Goal: Transaction & Acquisition: Purchase product/service

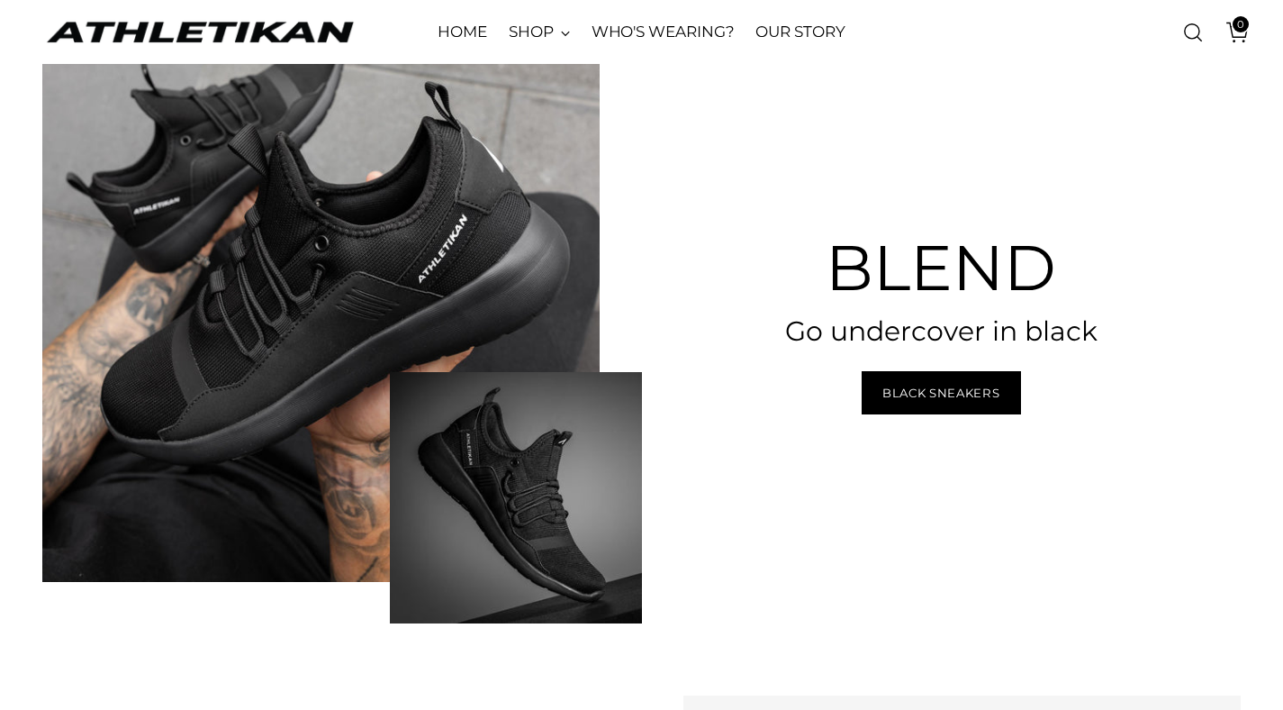
scroll to position [4474, 0]
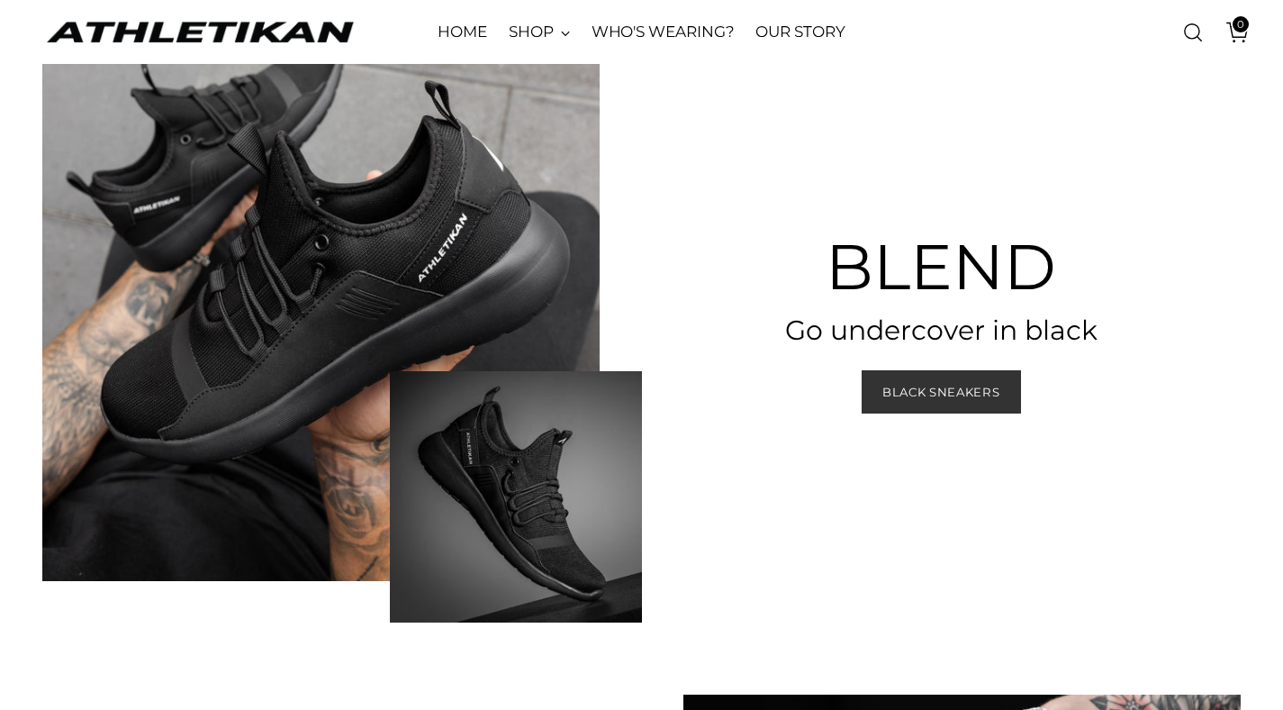
click at [918, 394] on span "Black Sneakers" at bounding box center [940, 392] width 117 height 17
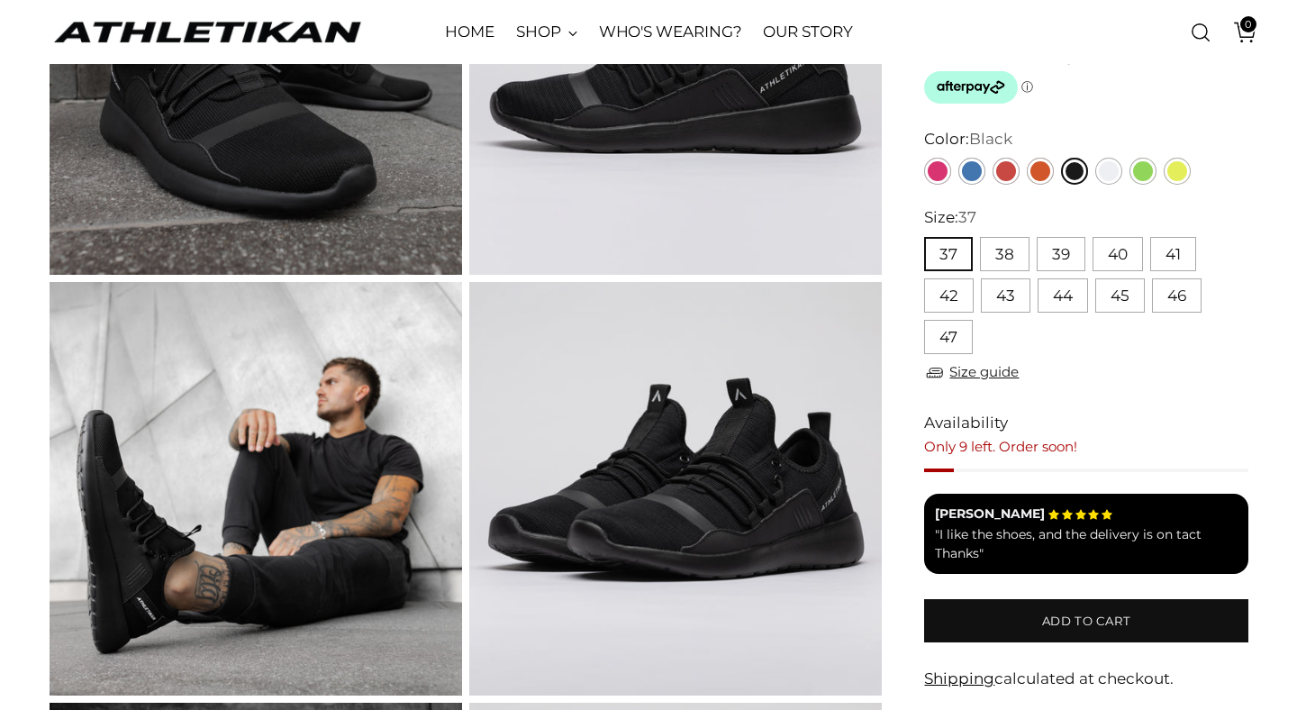
scroll to position [296, 0]
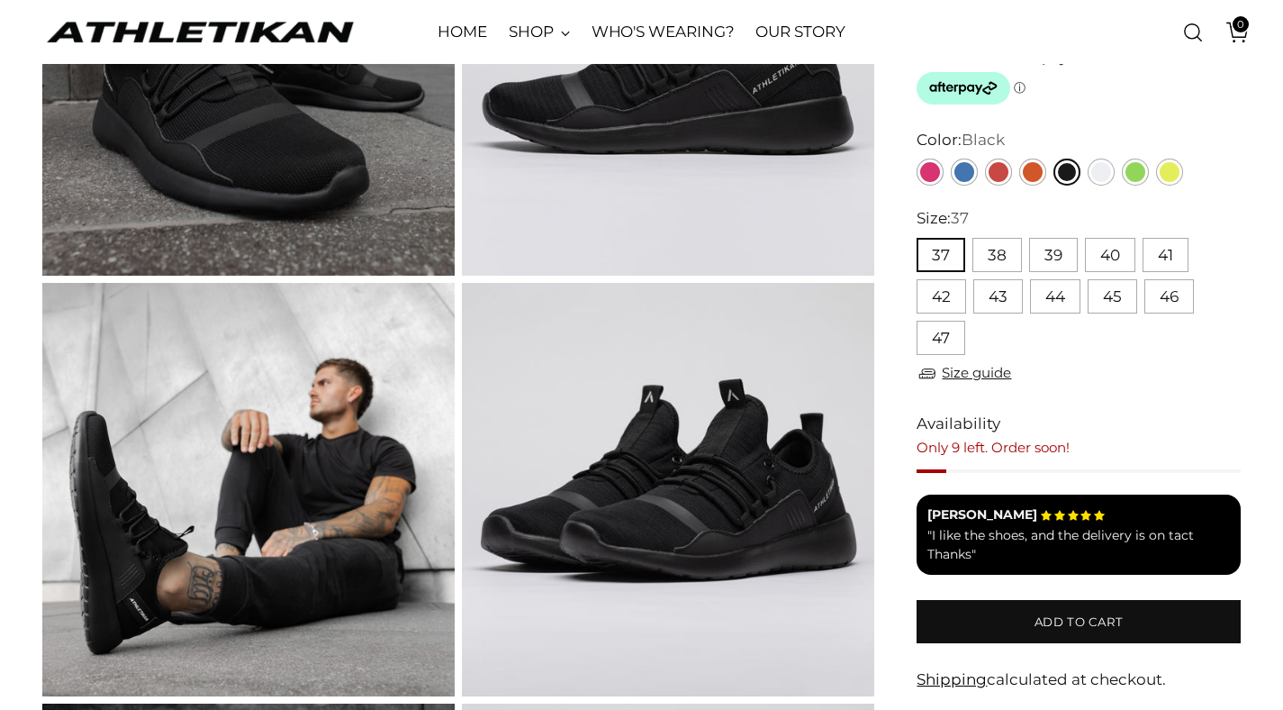
click at [984, 389] on div "Size: 37 37 38 39 40 41 42 43 44 45 46 47 ** ** ** ** ** ** ** ** ** ** ** Size…" at bounding box center [1079, 299] width 324 height 184
click at [984, 382] on link "Size guide" at bounding box center [964, 373] width 95 height 23
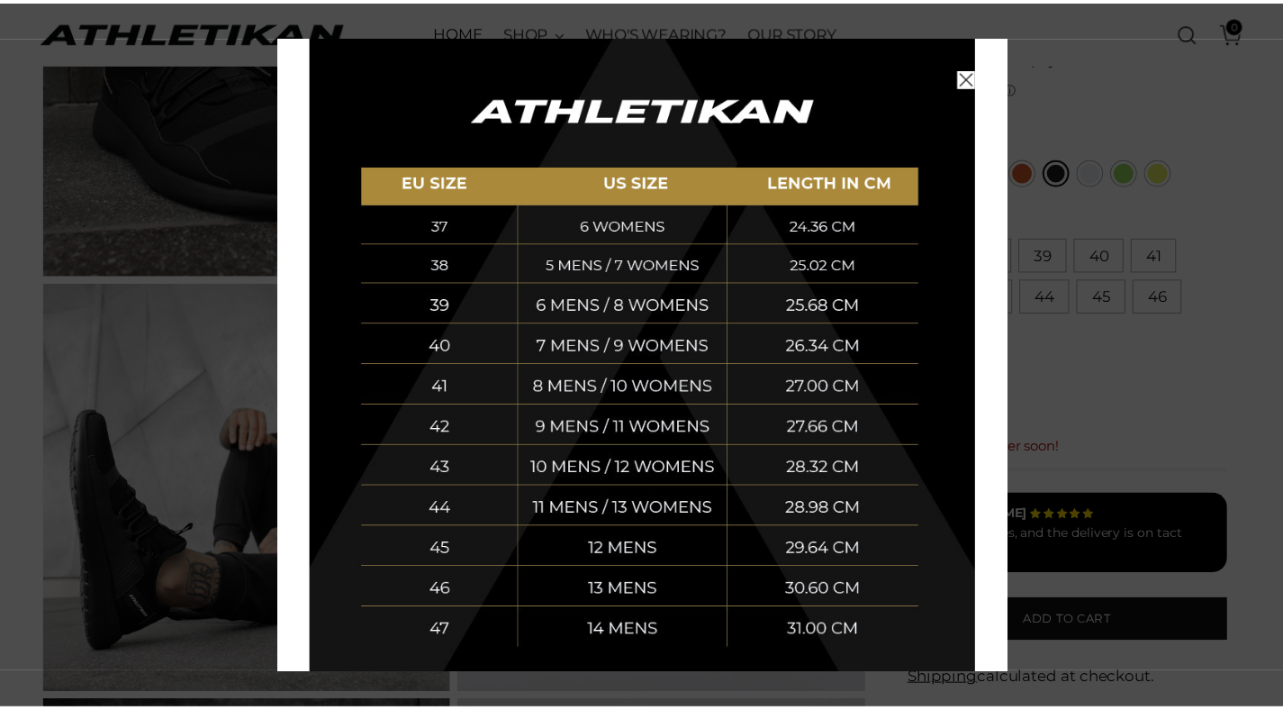
scroll to position [336, 0]
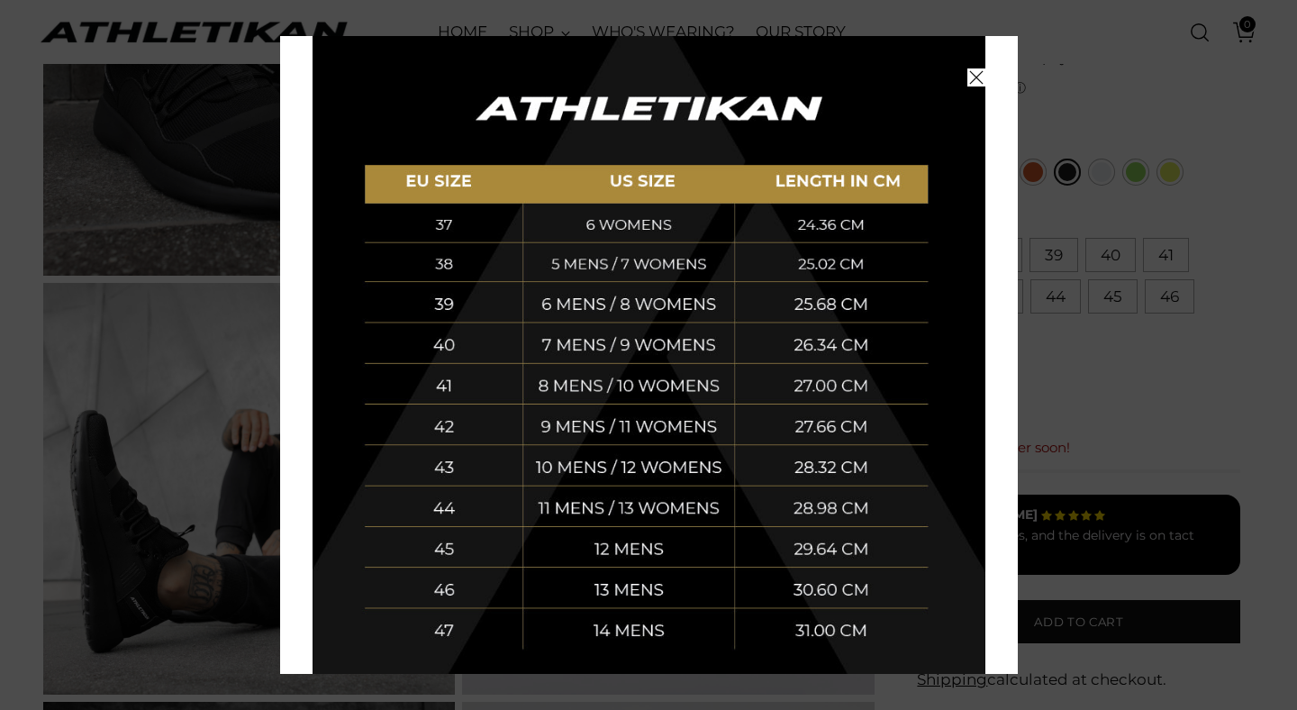
click at [969, 78] on icon "Close" at bounding box center [976, 77] width 14 height 14
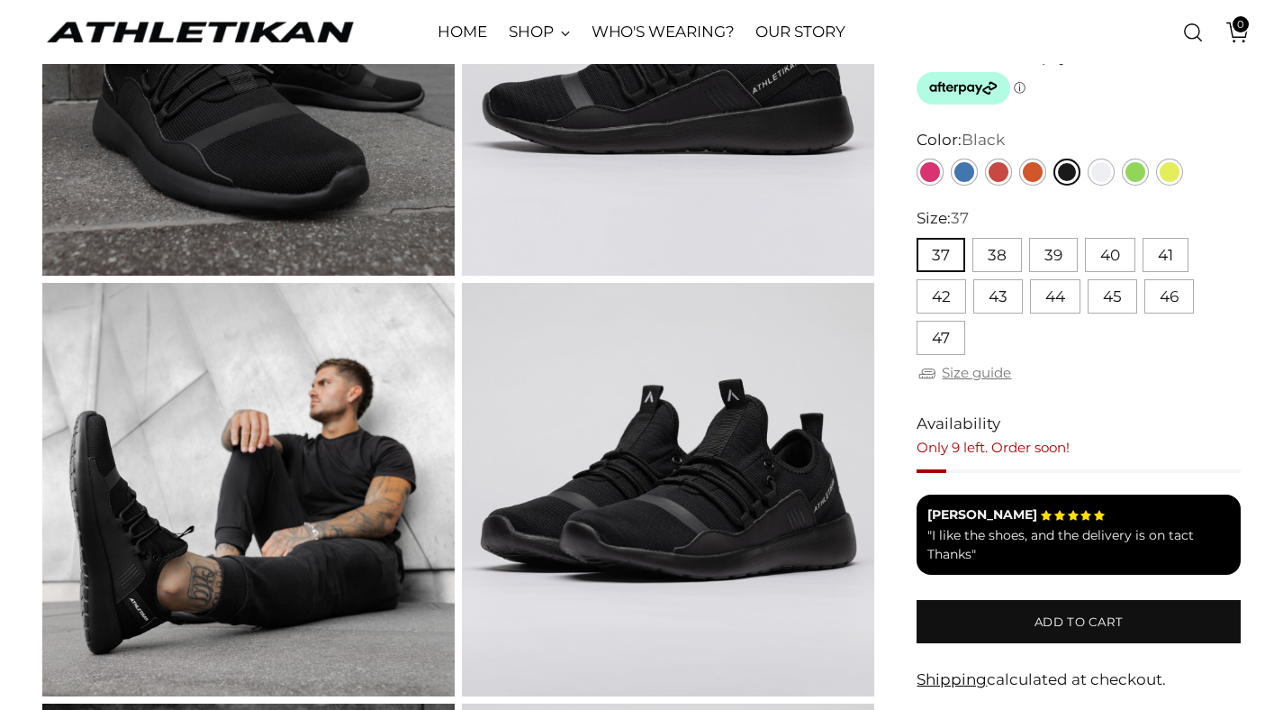
scroll to position [0, 0]
click at [1054, 296] on button "44" at bounding box center [1055, 296] width 50 height 34
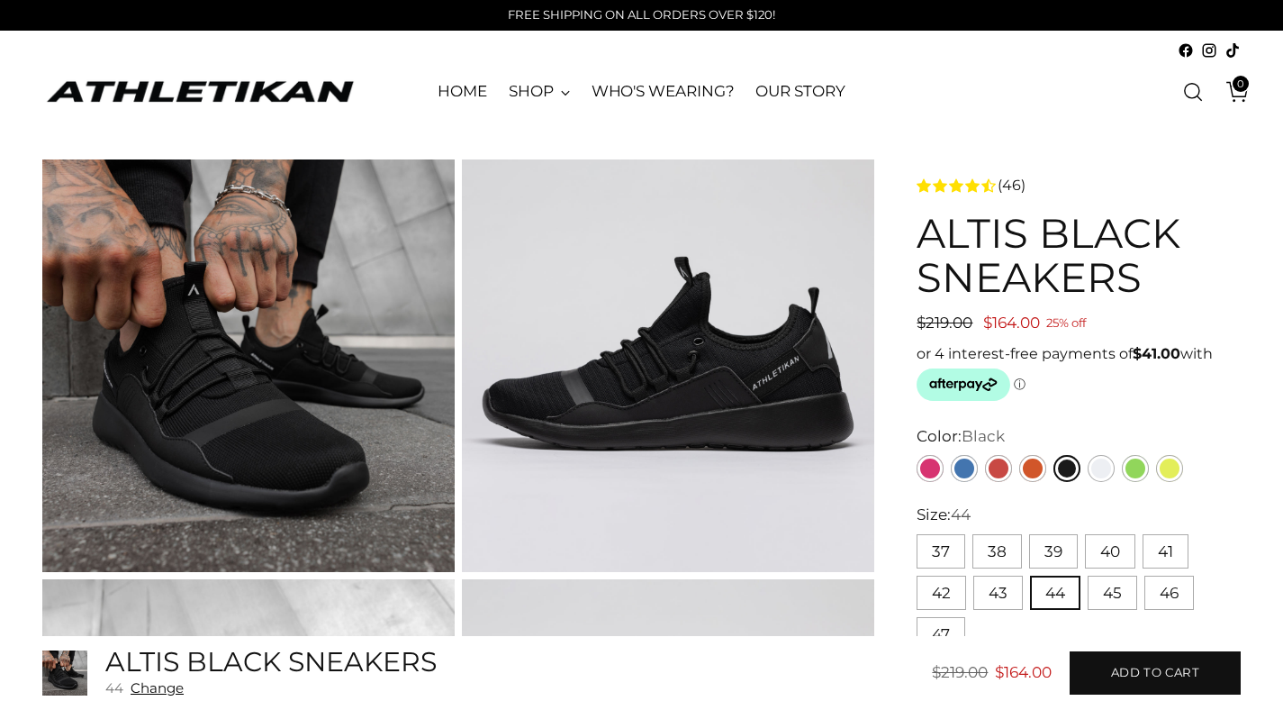
click at [988, 184] on use "4.4 rating (46 votes)" at bounding box center [989, 185] width 14 height 14
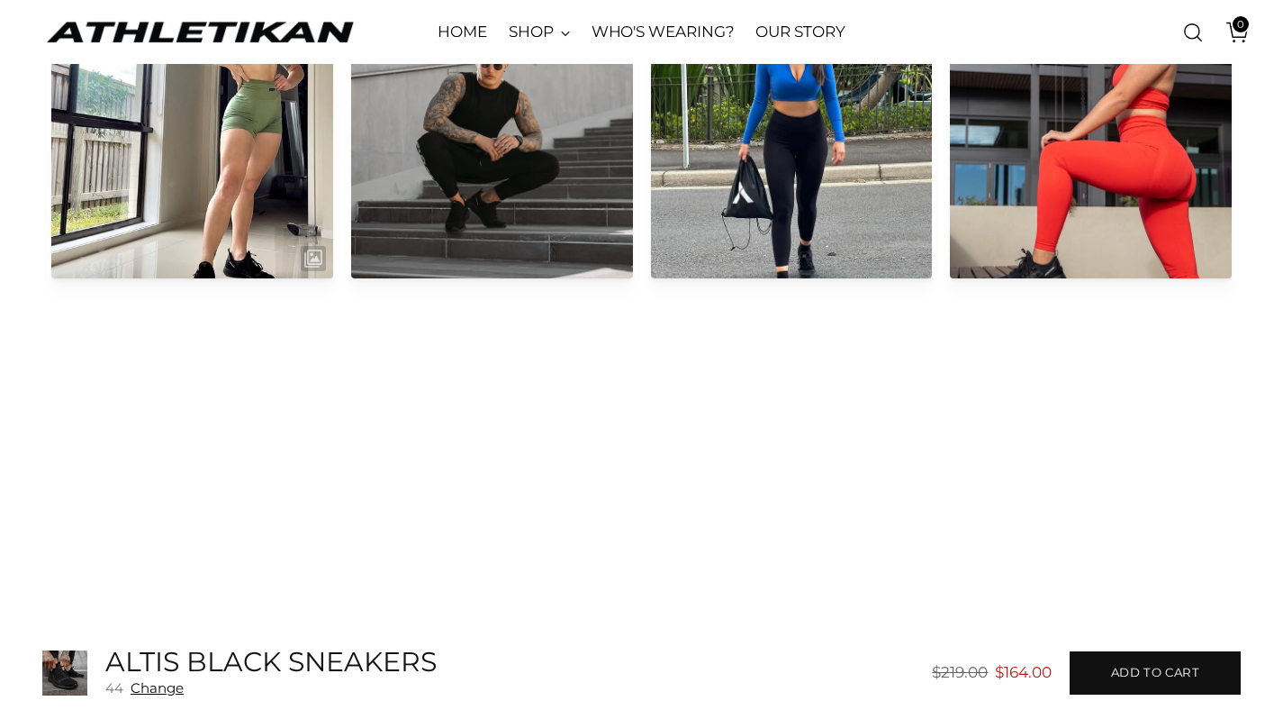
scroll to position [2611, 0]
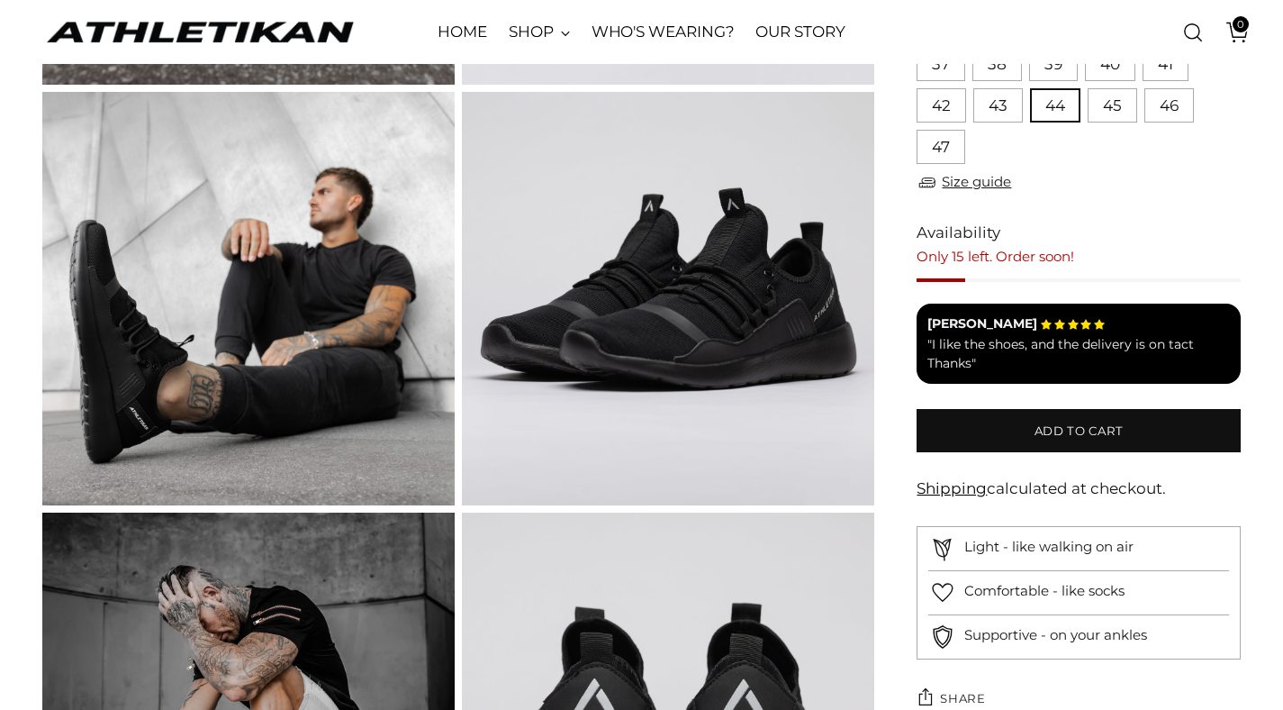
scroll to position [492, 0]
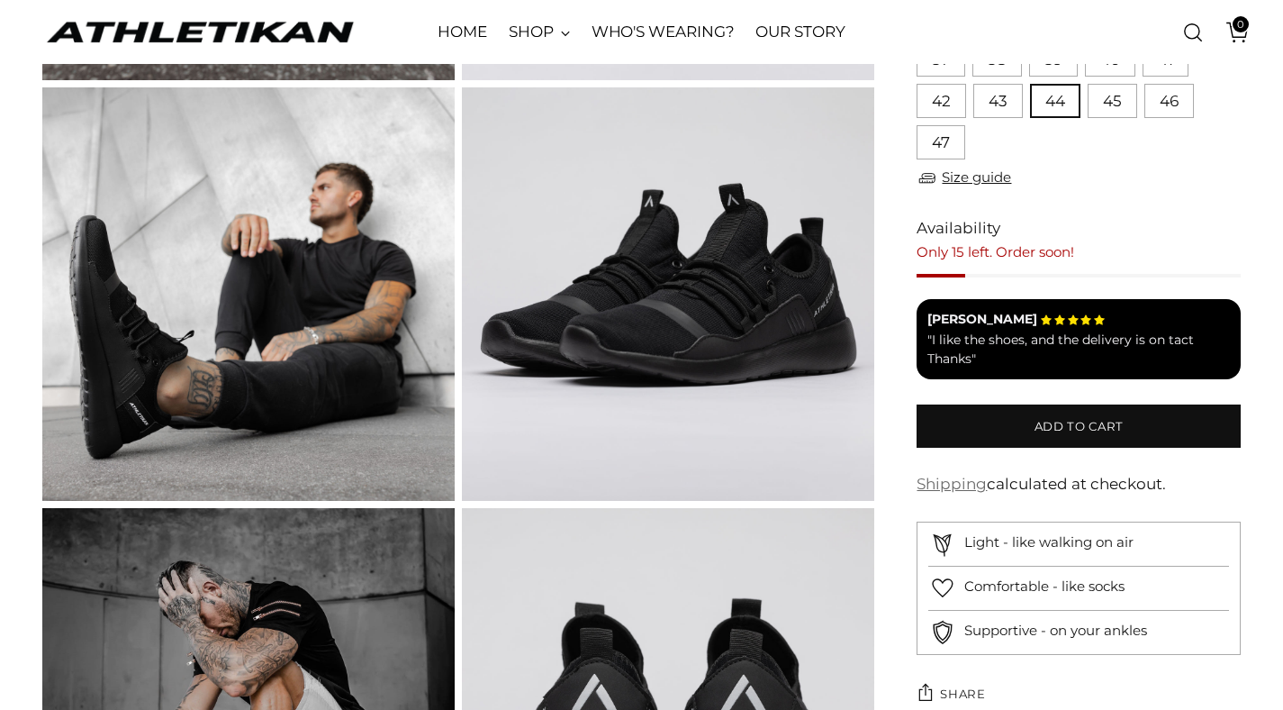
click at [955, 481] on link "Shipping" at bounding box center [952, 484] width 70 height 18
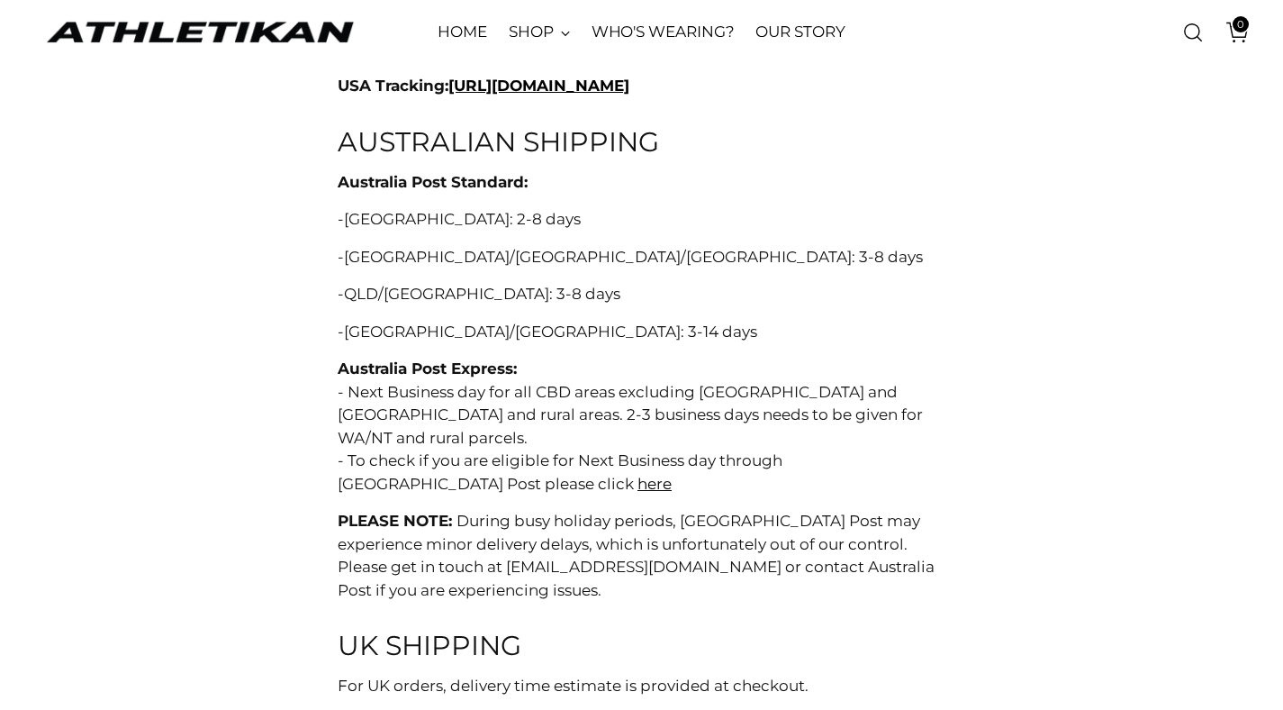
scroll to position [1525, 0]
